Goal: Information Seeking & Learning: Learn about a topic

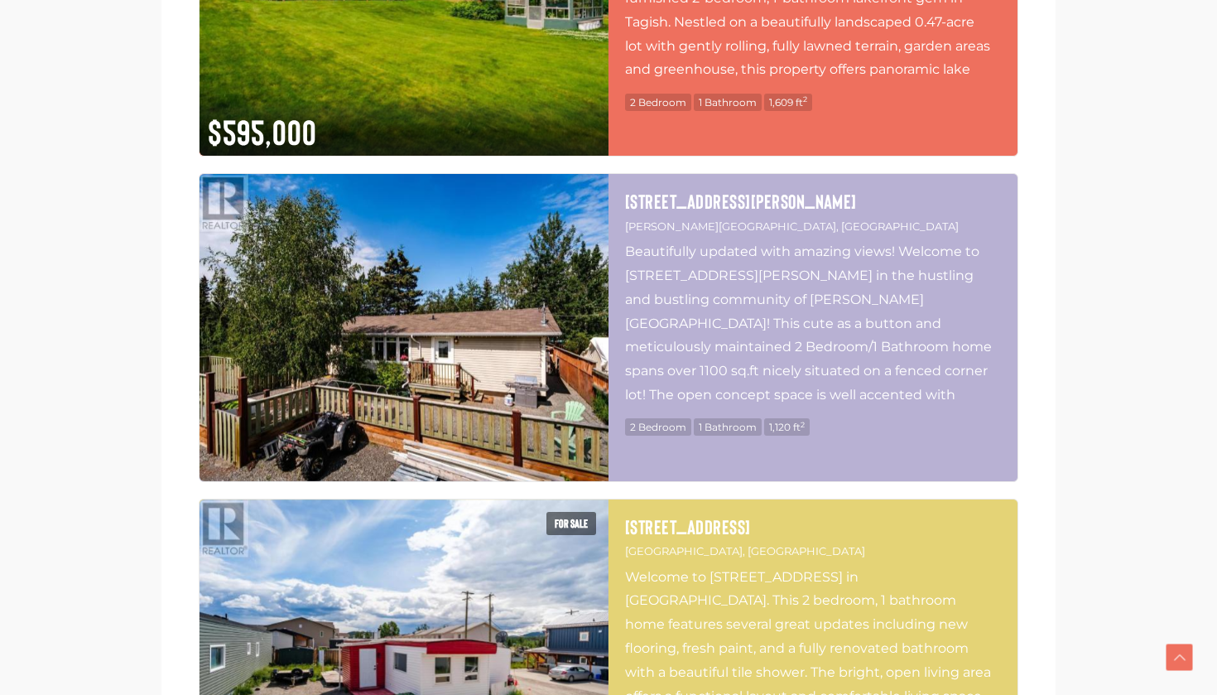
scroll to position [5832, 0]
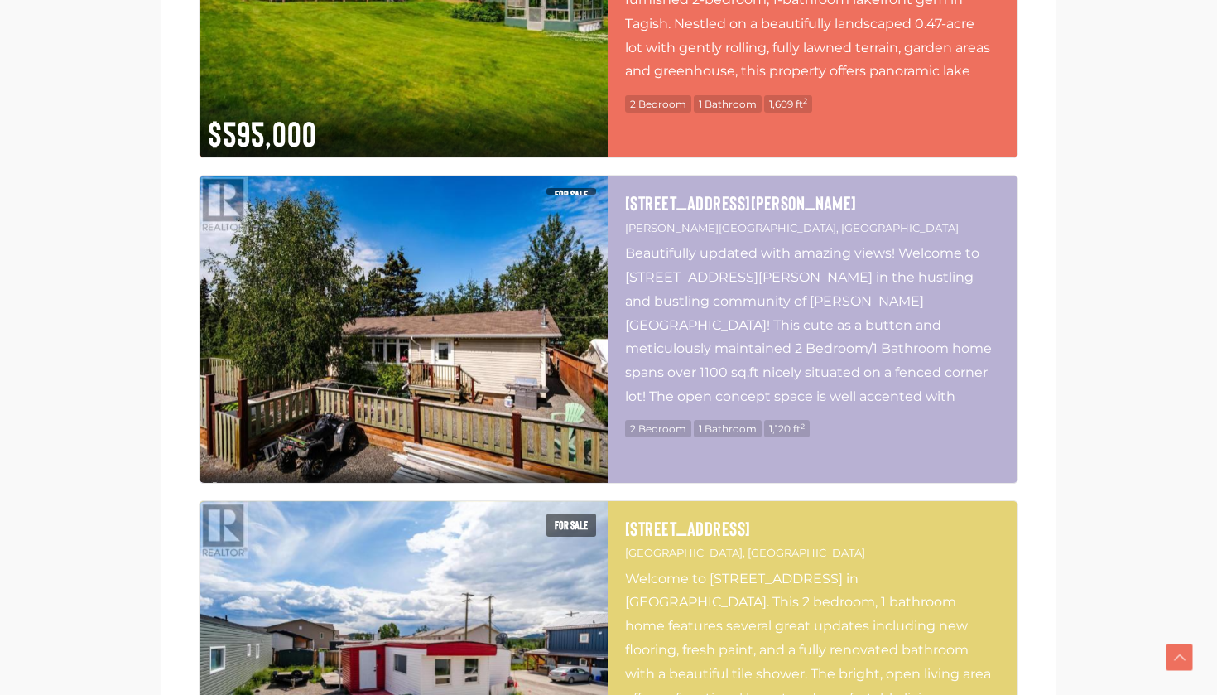
click at [534, 338] on img at bounding box center [404, 329] width 409 height 307
click at [643, 354] on p "Beautifully updated with amazing views! Welcome to [STREET_ADDRESS][PERSON_NAME…" at bounding box center [813, 325] width 376 height 166
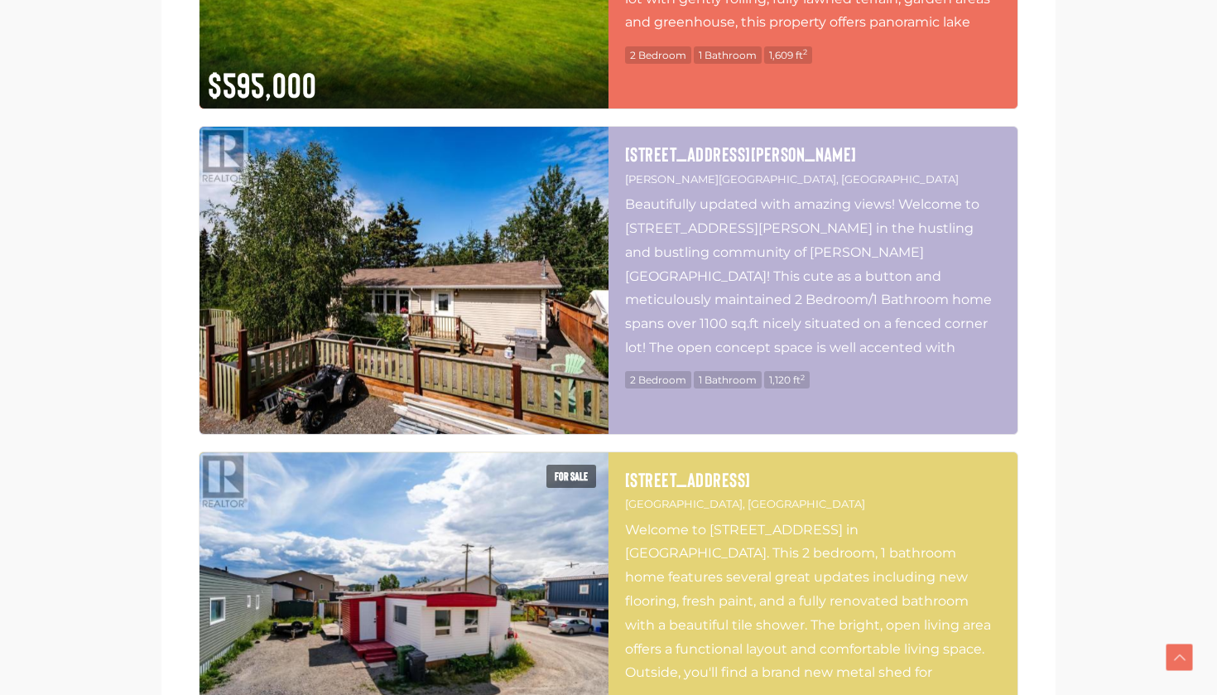
scroll to position [6396, 0]
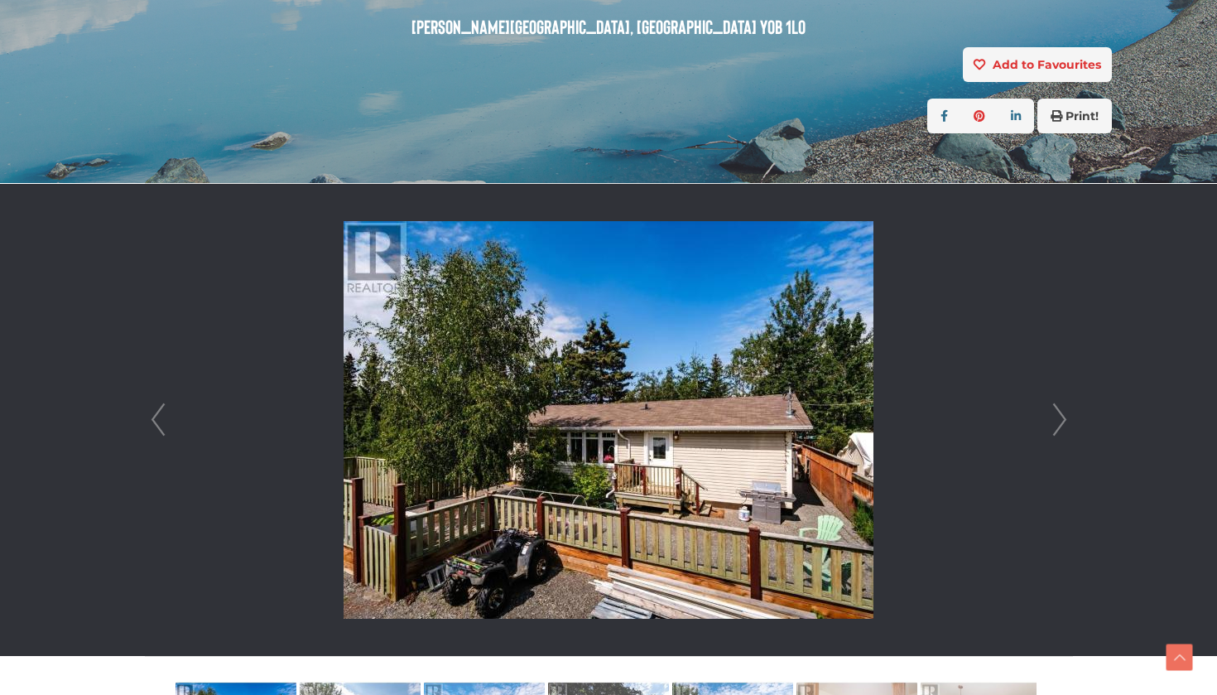
scroll to position [293, 0]
click at [1049, 397] on link "Next" at bounding box center [1059, 419] width 25 height 472
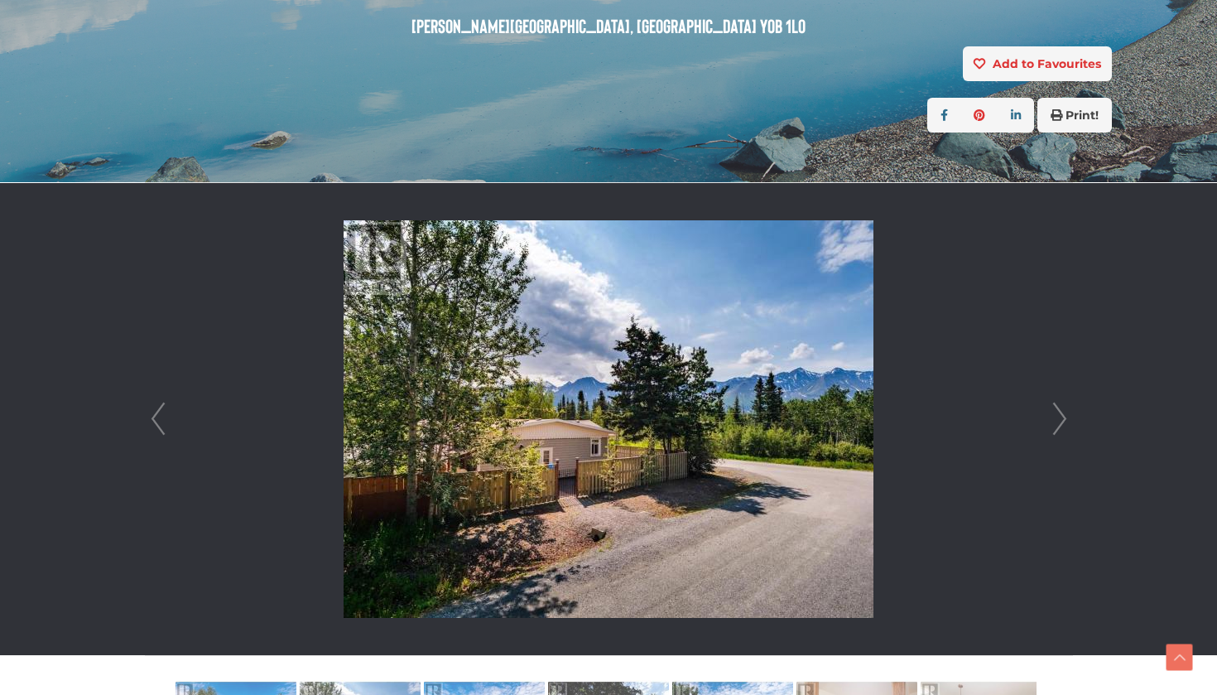
click at [1049, 397] on link "Next" at bounding box center [1059, 419] width 25 height 472
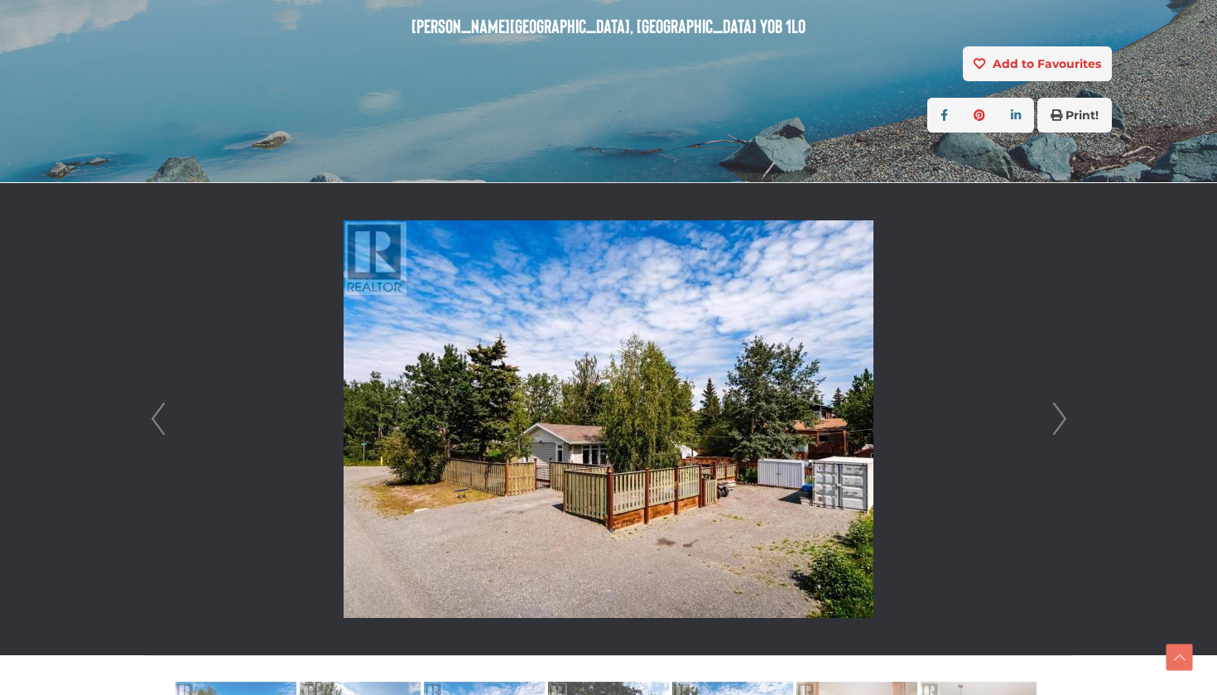
click at [1049, 397] on link "Next" at bounding box center [1059, 419] width 25 height 472
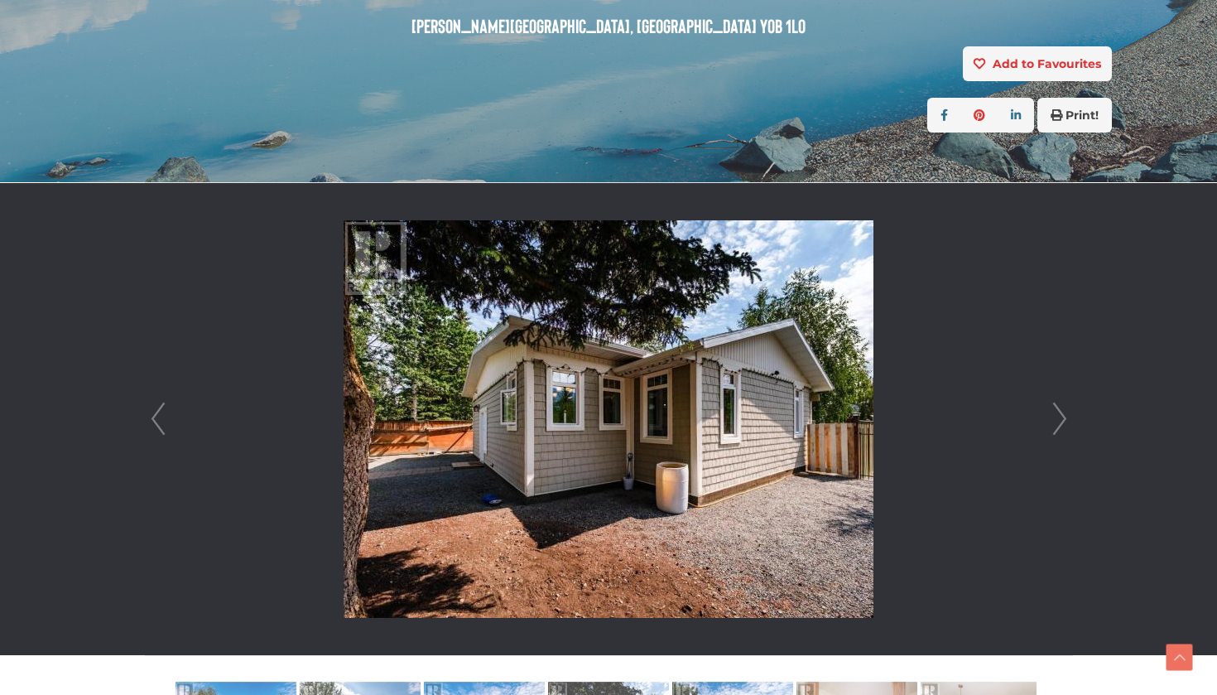
click at [1049, 397] on link "Next" at bounding box center [1059, 419] width 25 height 472
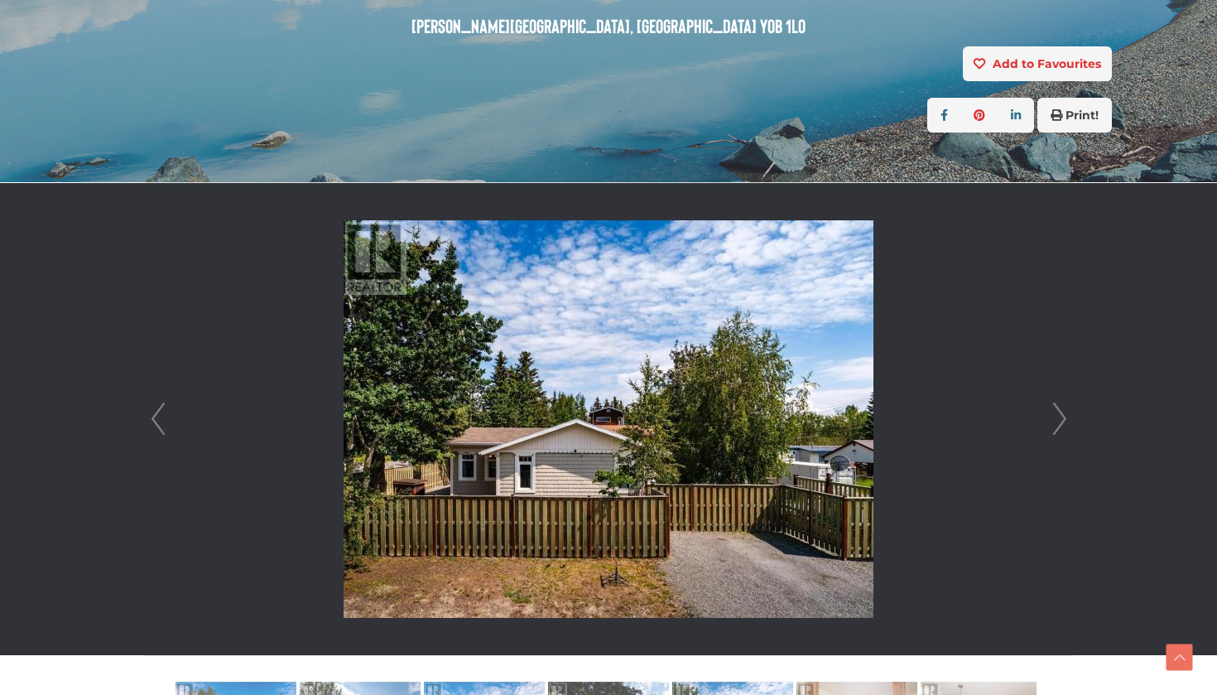
click at [1049, 397] on link "Next" at bounding box center [1059, 419] width 25 height 472
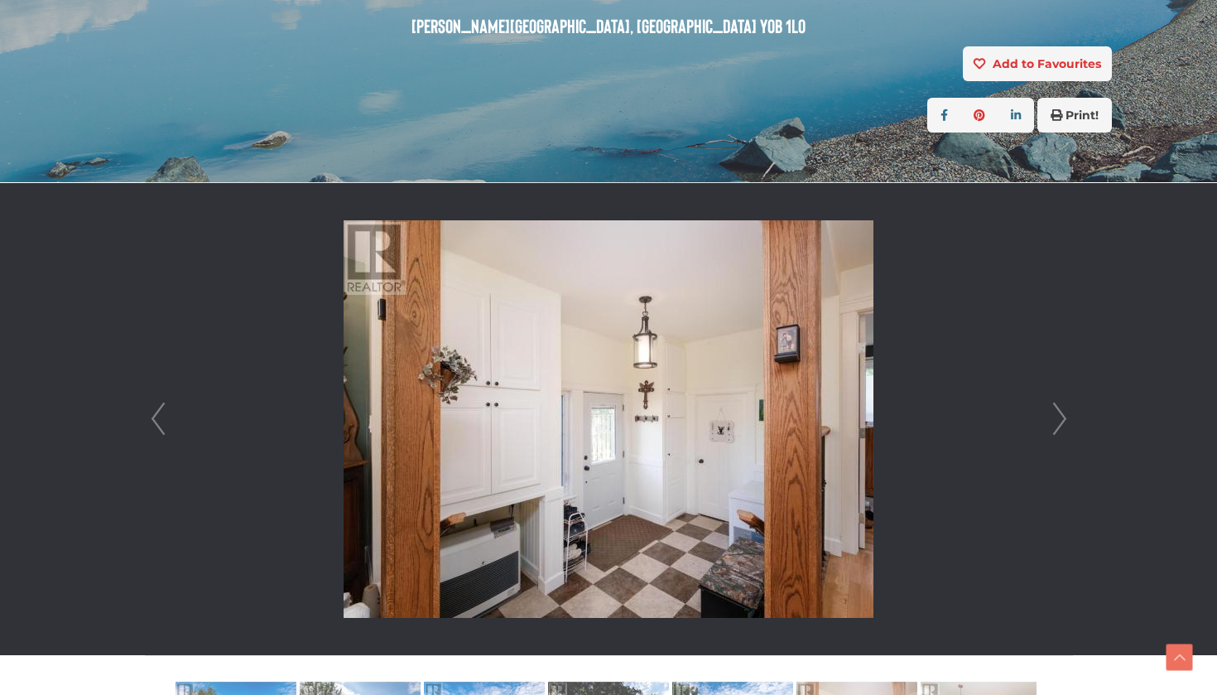
click at [1049, 397] on link "Next" at bounding box center [1059, 419] width 25 height 472
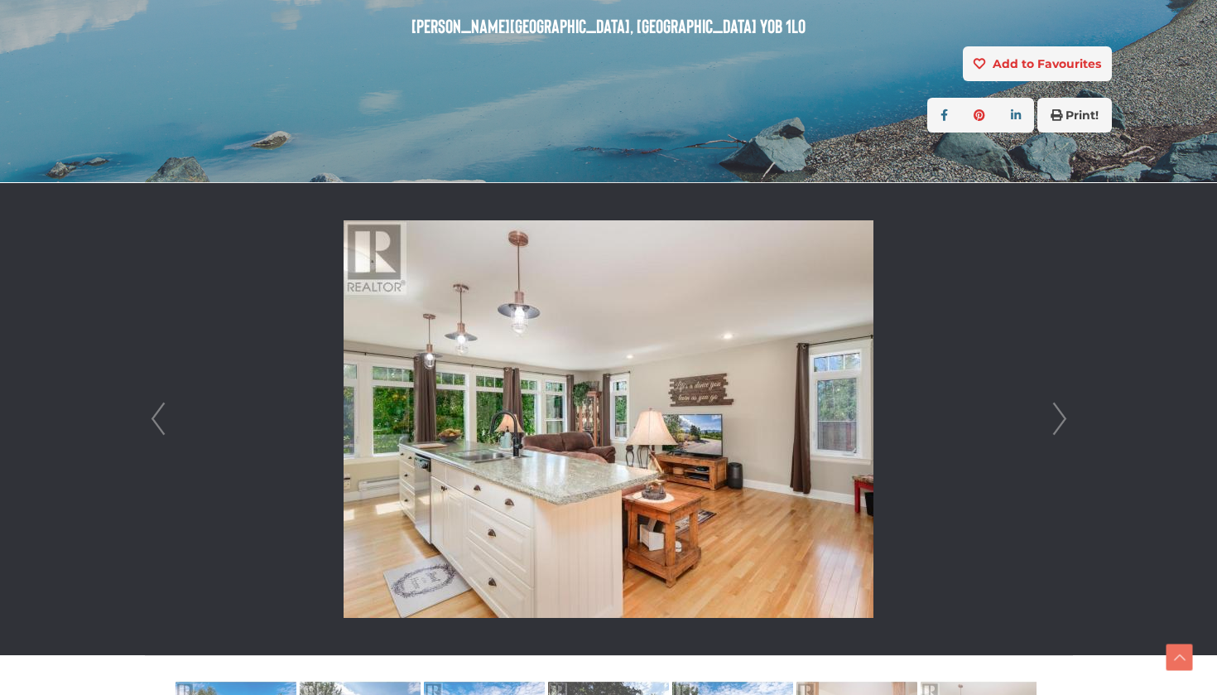
click at [1050, 397] on link "Next" at bounding box center [1059, 419] width 25 height 472
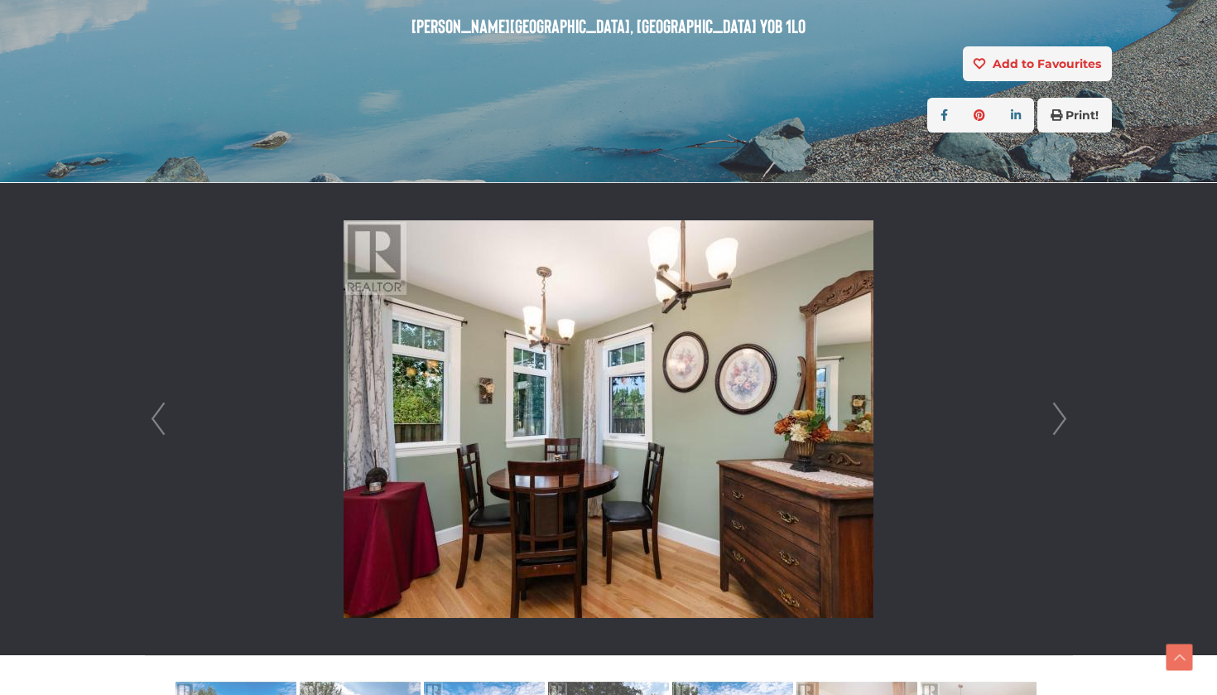
click at [1050, 397] on link "Next" at bounding box center [1059, 419] width 25 height 472
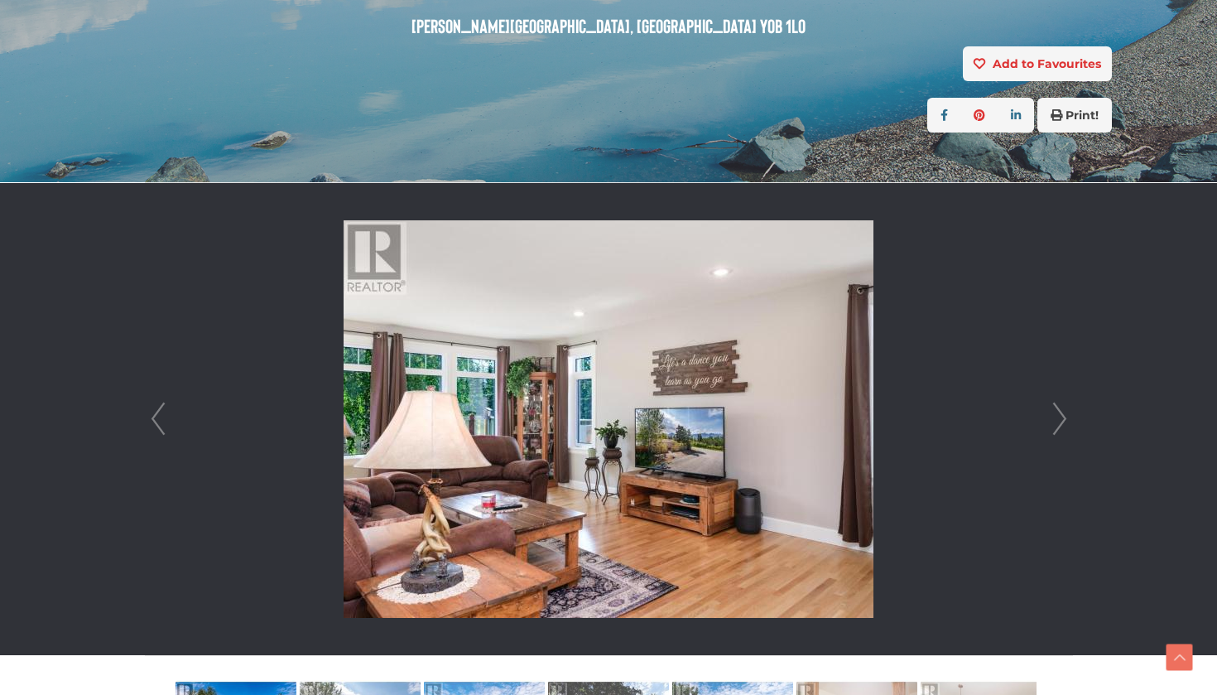
click at [1050, 398] on link "Next" at bounding box center [1059, 419] width 25 height 472
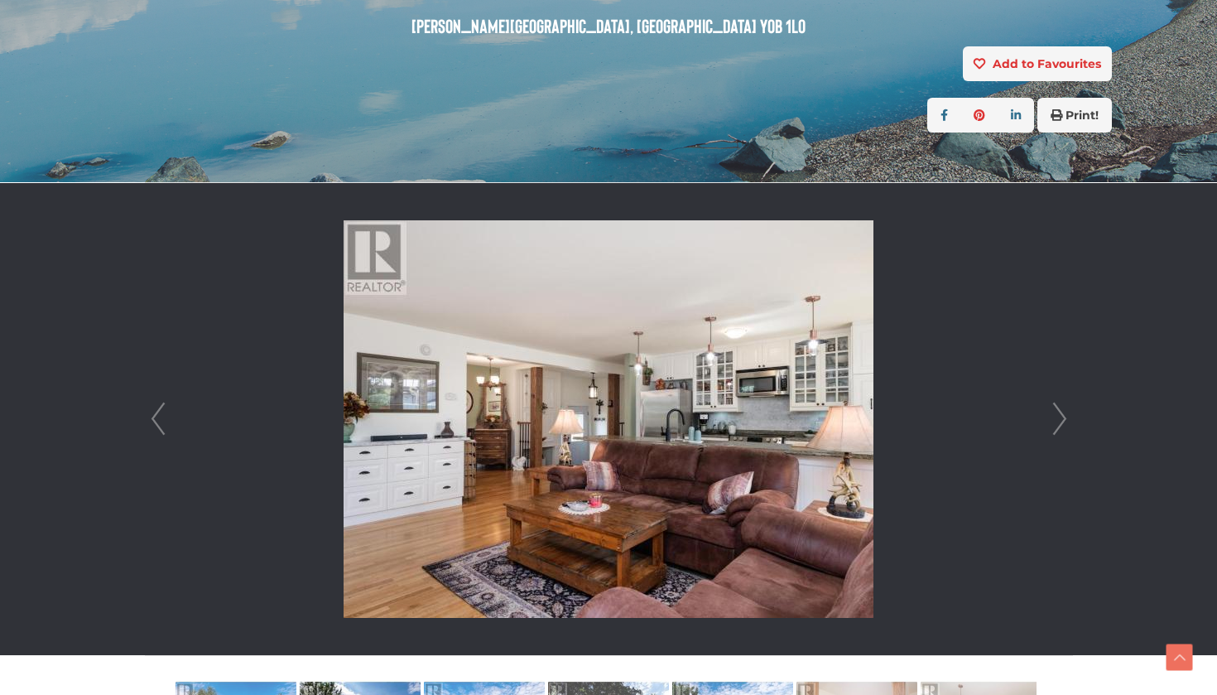
click at [1050, 398] on link "Next" at bounding box center [1059, 419] width 25 height 472
